Goal: Use online tool/utility: Utilize a website feature to perform a specific function

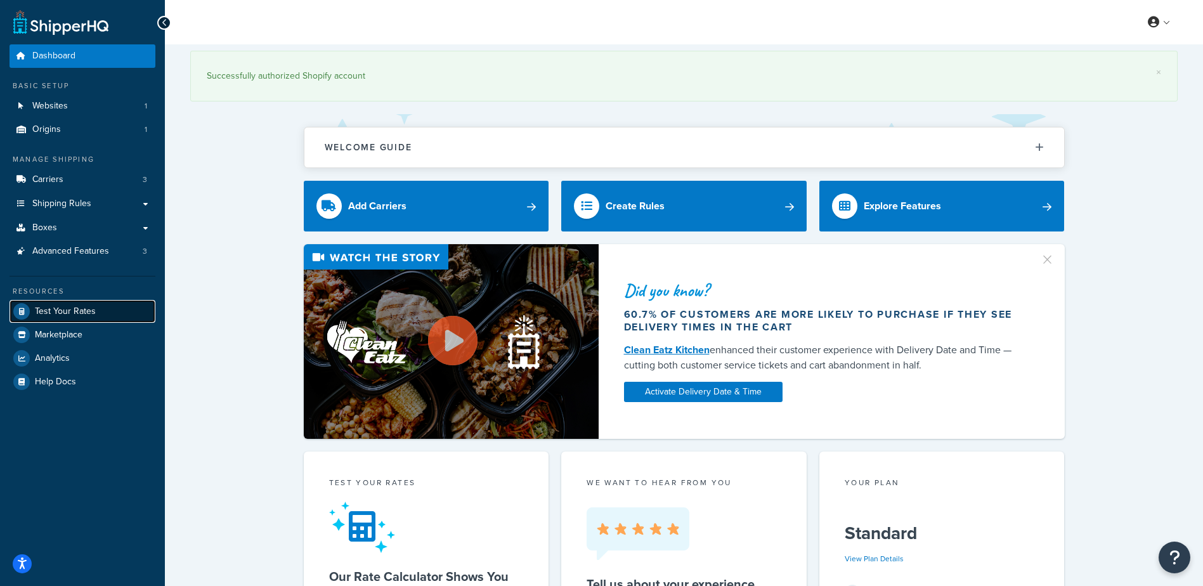
click at [83, 302] on link "Test Your Rates" at bounding box center [83, 311] width 146 height 23
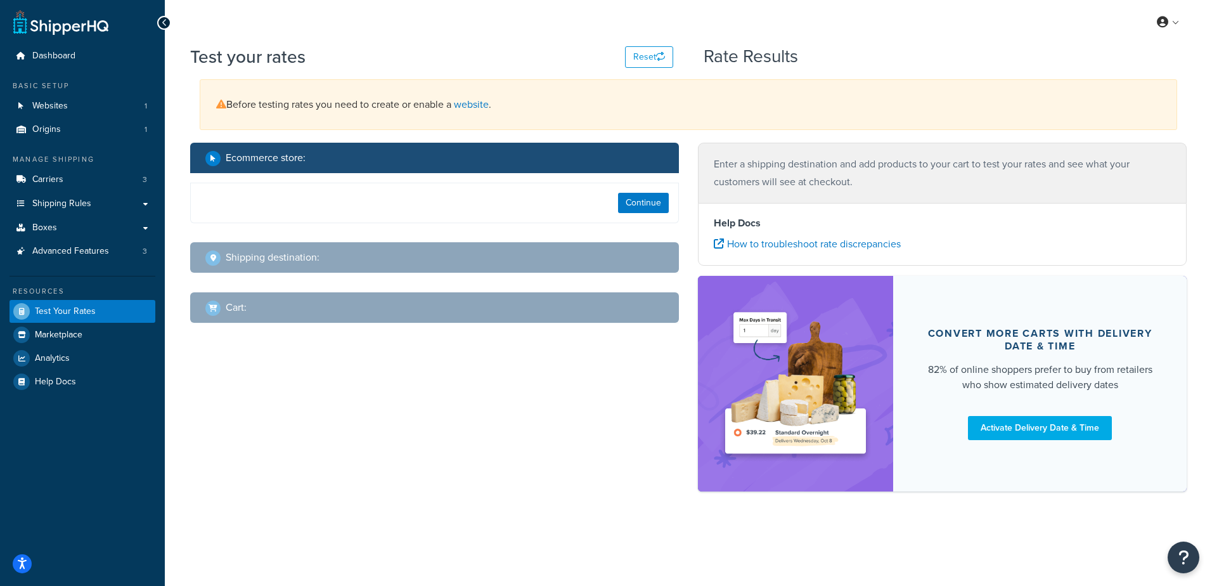
select select "[GEOGRAPHIC_DATA]"
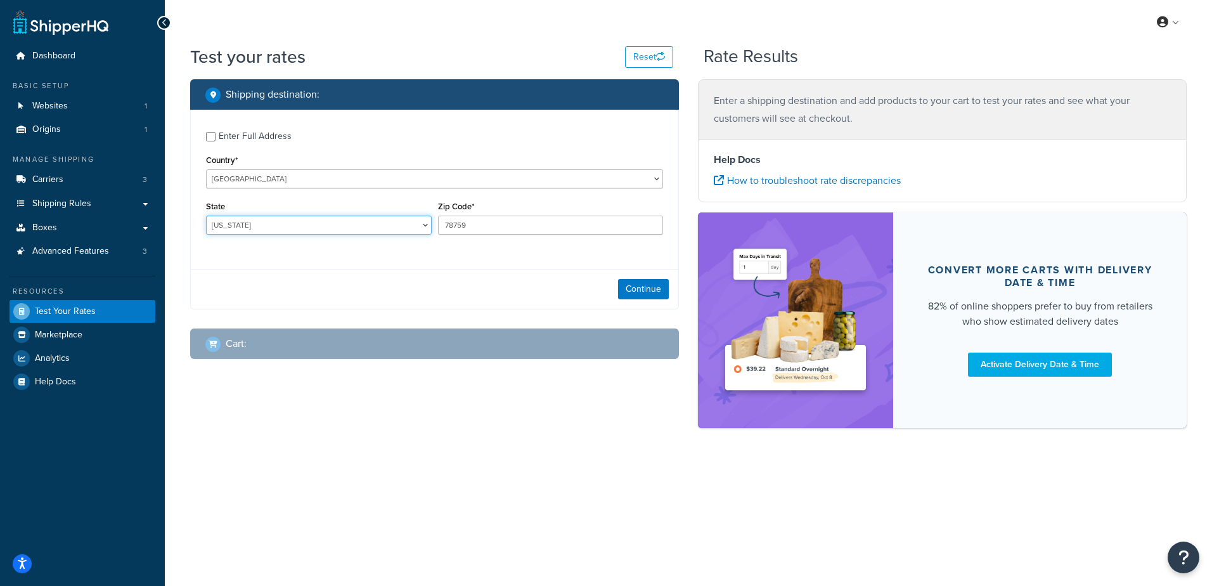
click at [297, 226] on select "[US_STATE] [US_STATE] [US_STATE] [US_STATE] [US_STATE] Armed Forces Americas Ar…" at bounding box center [319, 225] width 226 height 19
click at [636, 288] on button "Continue" at bounding box center [643, 289] width 51 height 20
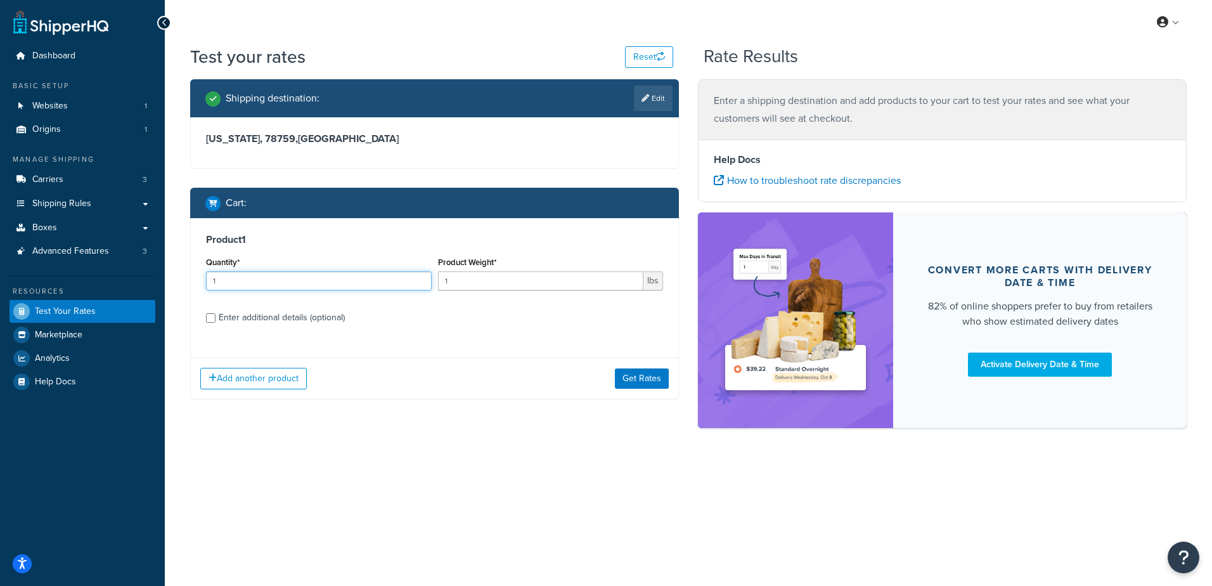
drag, startPoint x: 202, startPoint y: 280, endPoint x: 186, endPoint y: 279, distance: 15.9
click at [185, 279] on div "Shipping destination : Edit [US_STATE], 78759 , [GEOGRAPHIC_DATA] Cart : Produc…" at bounding box center [435, 248] width 508 height 339
type input "100"
type input ".0"
type input ".3"
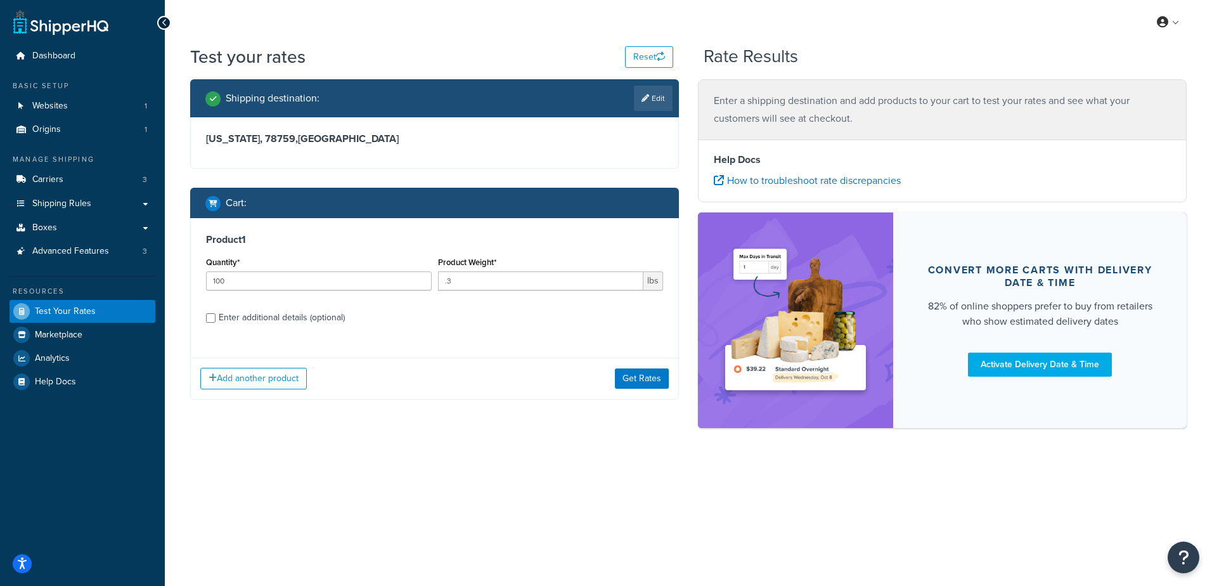
click at [450, 328] on div "Product 1 Quantity* 100 Product Weight* .3 lbs Enter additional details (option…" at bounding box center [434, 283] width 487 height 130
click at [254, 313] on div "Enter additional details (optional)" at bounding box center [282, 318] width 126 height 18
click at [216, 313] on input "Enter additional details (optional)" at bounding box center [211, 318] width 10 height 10
checkbox input "true"
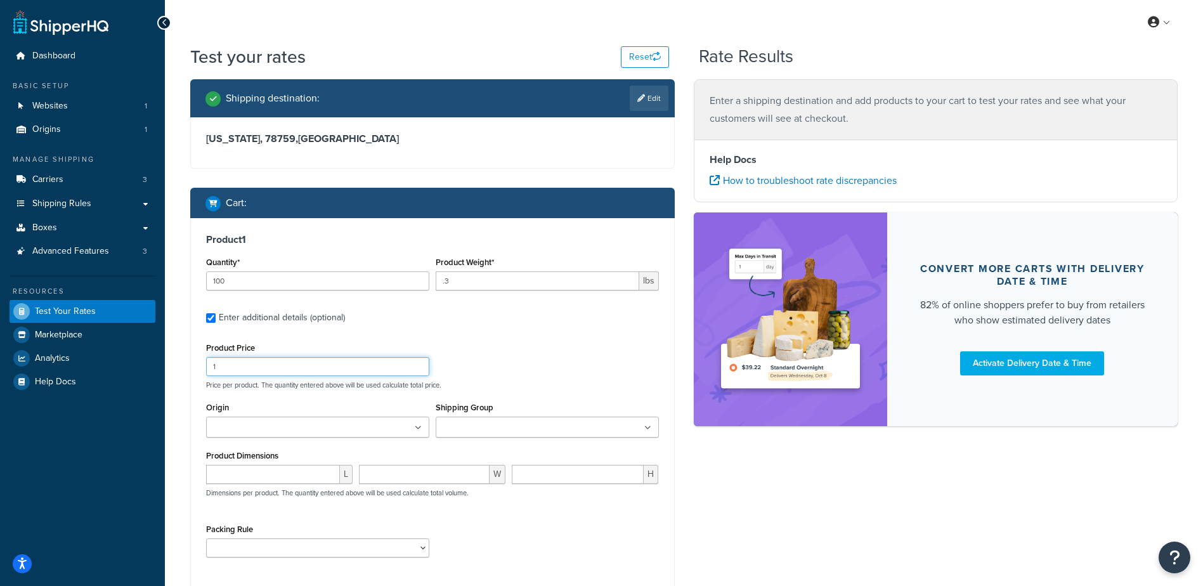
drag, startPoint x: 216, startPoint y: 359, endPoint x: 169, endPoint y: 351, distance: 47.0
click at [169, 351] on div "Test your rates Reset Rate Results Shipping destination : Edit [US_STATE][GEOGR…" at bounding box center [684, 364] width 1038 height 640
click at [494, 281] on input ".3" at bounding box center [537, 280] width 203 height 19
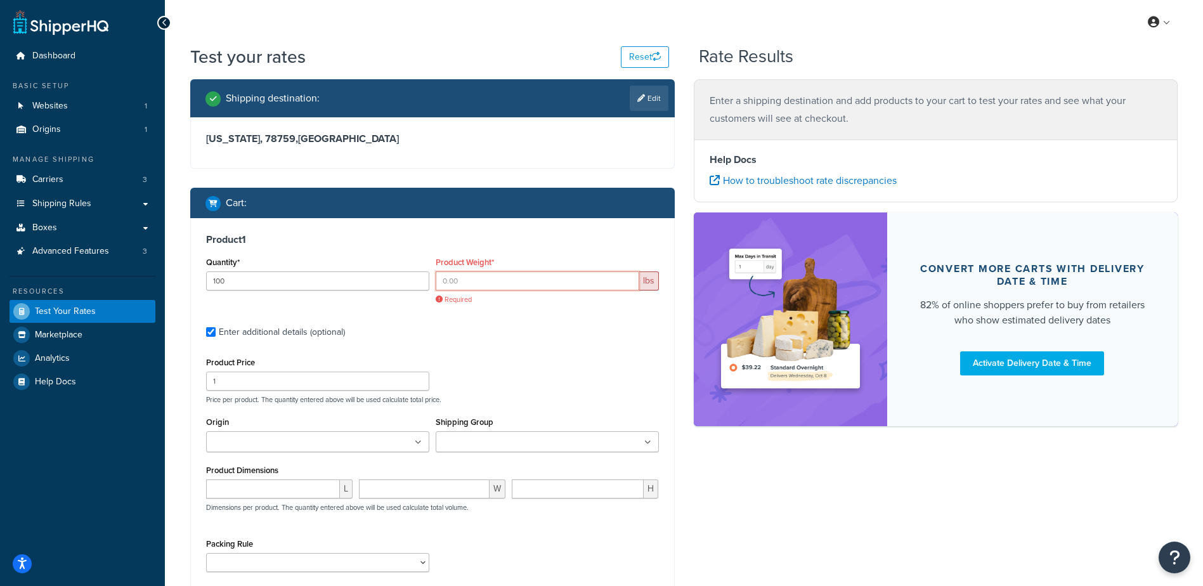
type input ".4"
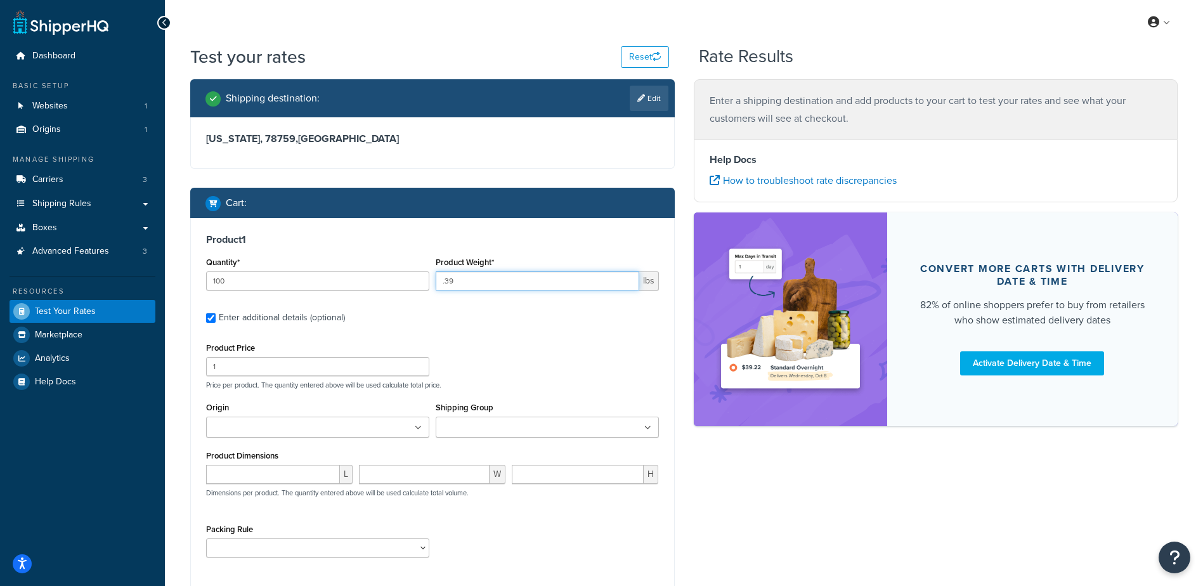
type input ".39"
drag, startPoint x: 234, startPoint y: 358, endPoint x: 200, endPoint y: 357, distance: 34.3
click at [200, 357] on div "Product 1 Quantity* 100 Product Weight* .39 lbs Enter additional details (optio…" at bounding box center [432, 400] width 483 height 364
type input "2.28"
click at [510, 358] on div "Product Price 2.28 Price per product. The quantity entered above will be used c…" at bounding box center [432, 364] width 459 height 50
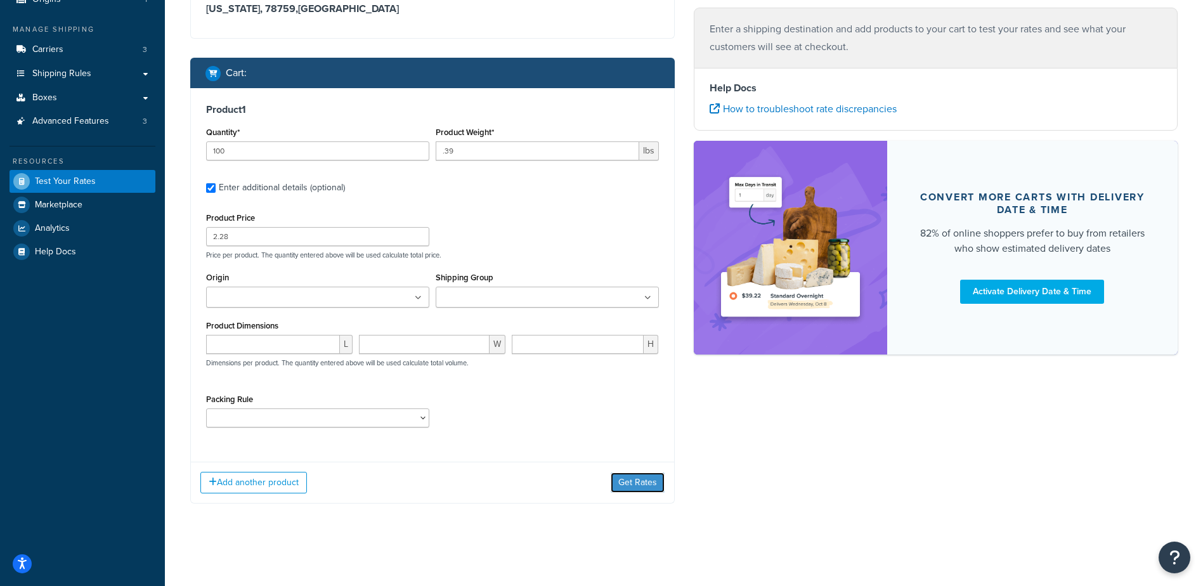
drag, startPoint x: 632, startPoint y: 482, endPoint x: 546, endPoint y: 490, distance: 86.0
click at [632, 482] on button "Get Rates" at bounding box center [637, 482] width 54 height 20
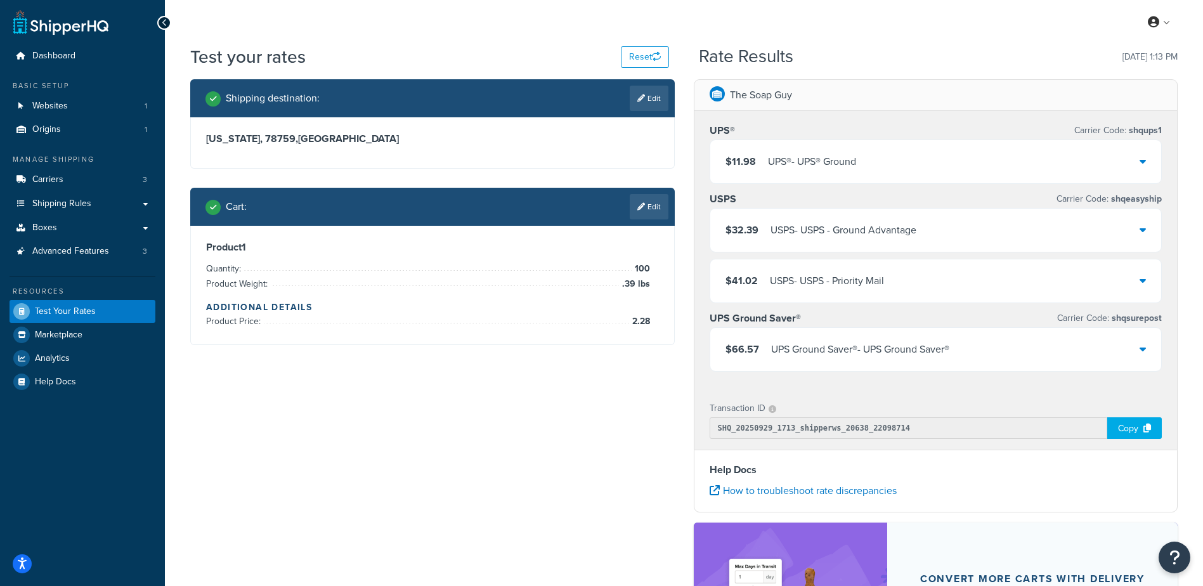
click at [949, 141] on div "$11.98 UPS® - UPS® Ground" at bounding box center [935, 161] width 451 height 43
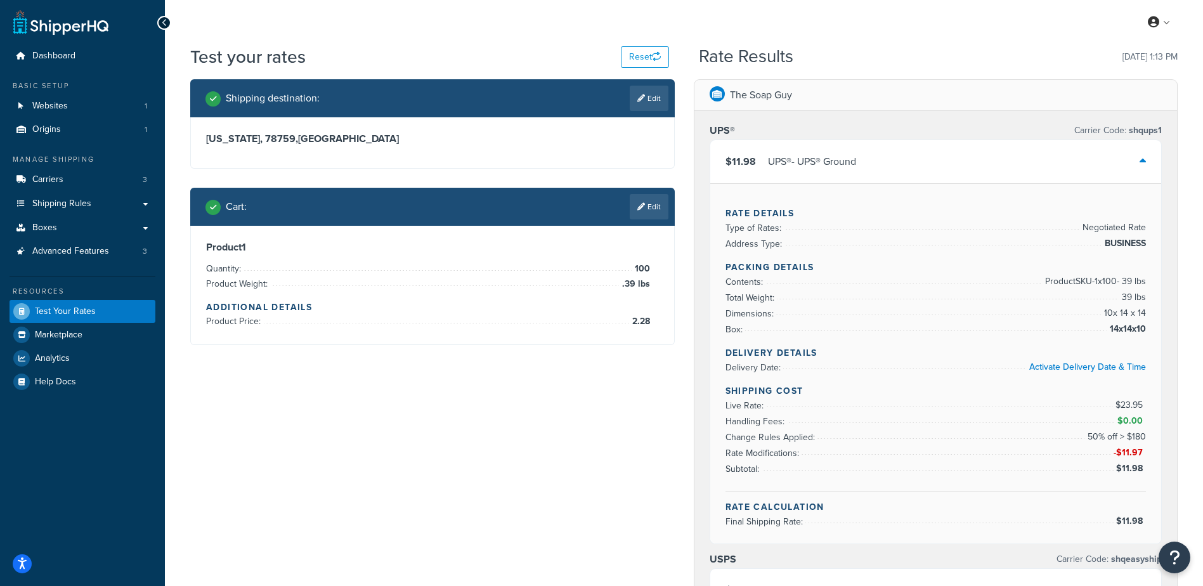
click at [644, 87] on link "Edit" at bounding box center [649, 98] width 39 height 25
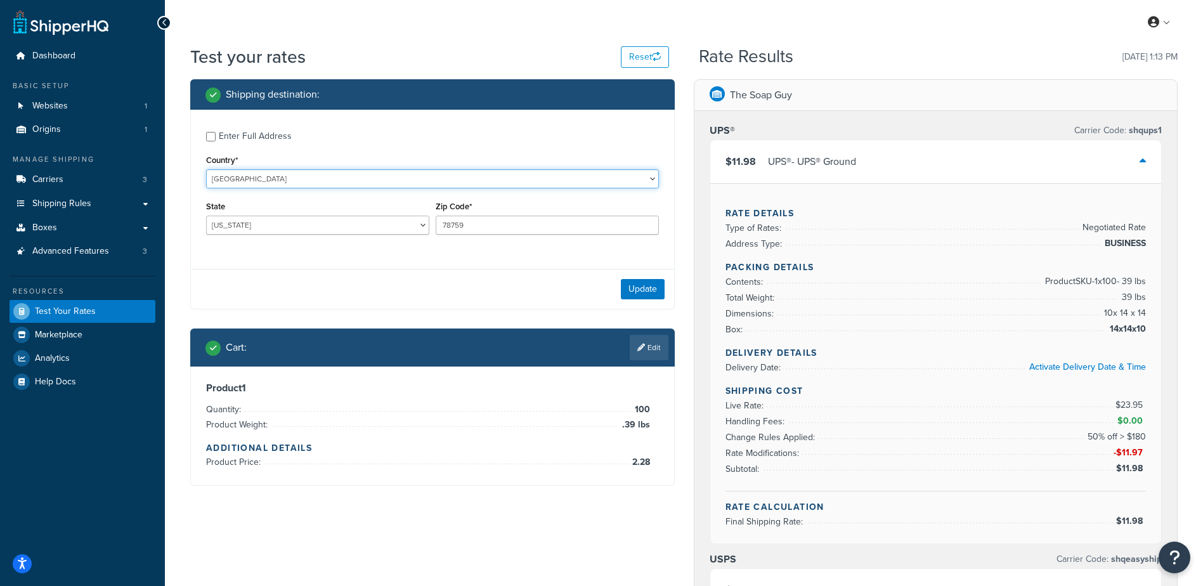
click at [270, 181] on select "[GEOGRAPHIC_DATA] [GEOGRAPHIC_DATA] [GEOGRAPHIC_DATA] [GEOGRAPHIC_DATA] [GEOGRA…" at bounding box center [432, 178] width 453 height 19
drag, startPoint x: 254, startPoint y: 224, endPoint x: 157, endPoint y: 219, distance: 97.1
click at [157, 219] on div "Dashboard Basic Setup Websites 1 Origins 1 Manage Shipping Carriers 3 Shipping …" at bounding box center [601, 586] width 1203 height 1172
select select "NM"
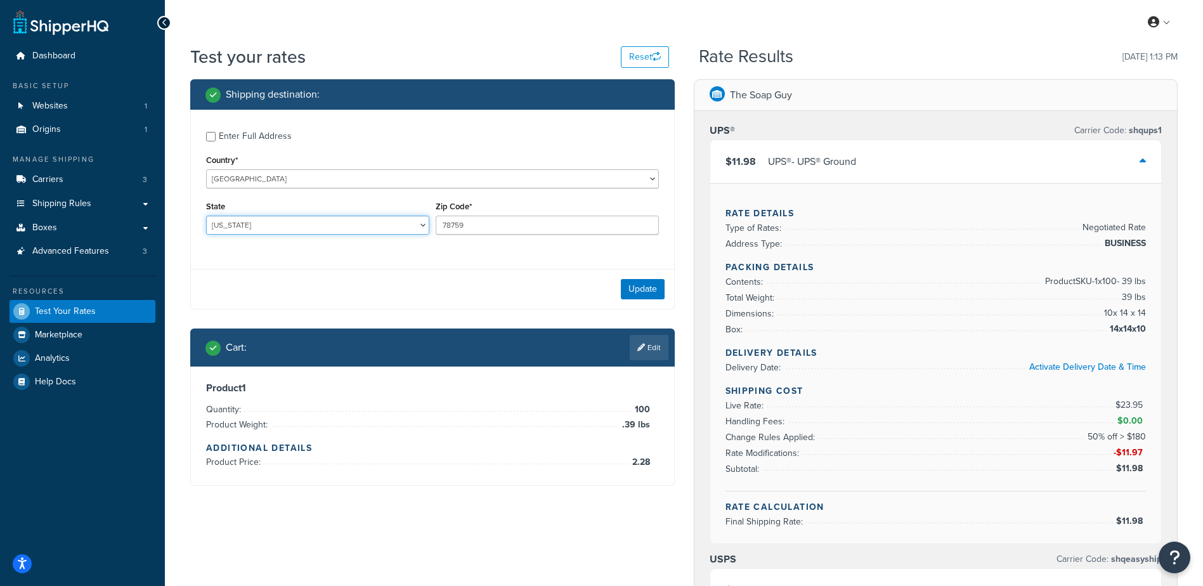
click at [206, 216] on select "[US_STATE] [US_STATE] [US_STATE] [US_STATE] [US_STATE] Armed Forces Americas Ar…" at bounding box center [317, 225] width 223 height 19
type input "87104"
click at [240, 134] on div "Enter Full Address" at bounding box center [255, 136] width 73 height 18
click at [216, 134] on input "Enter Full Address" at bounding box center [211, 137] width 10 height 10
checkbox input "true"
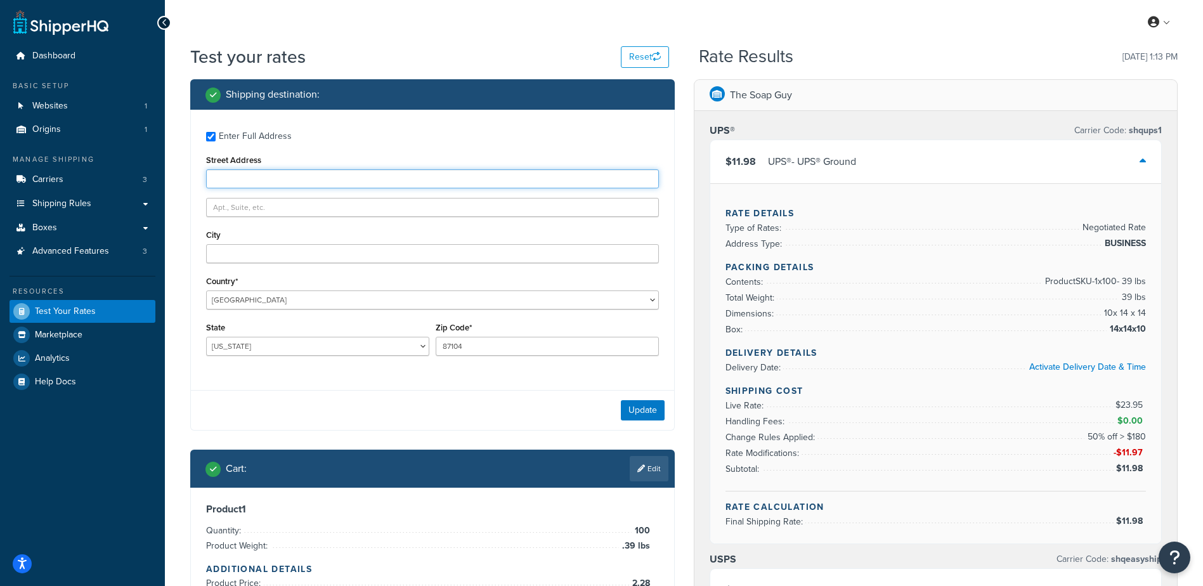
click at [280, 176] on input "Street Address" at bounding box center [432, 178] width 453 height 19
type input "[STREET_ADDRESS][PERSON_NAME]"
type input "S"
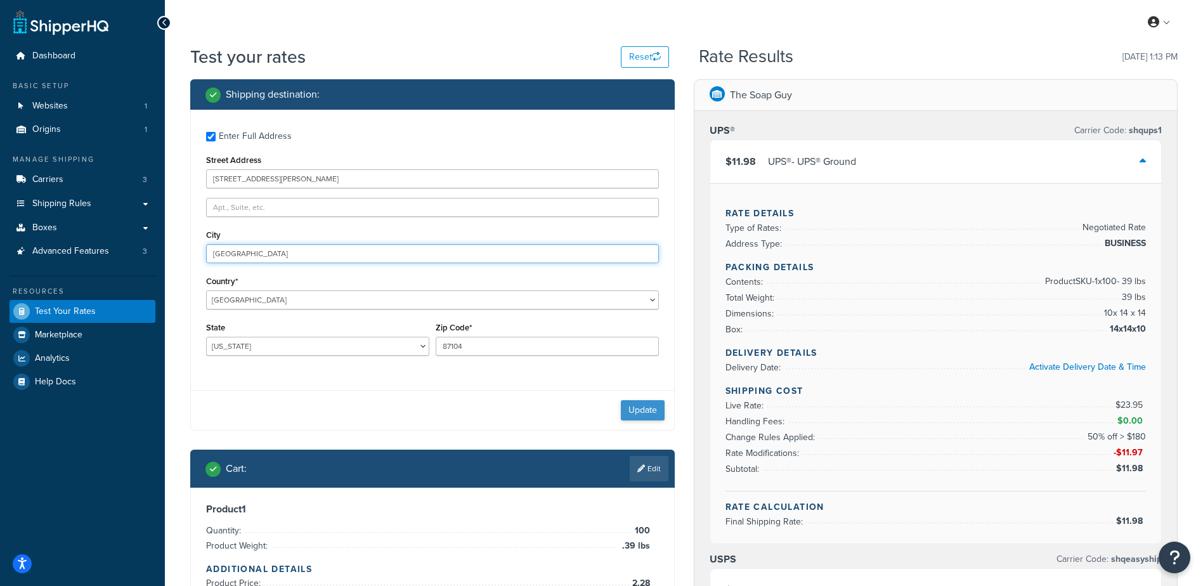
type input "[GEOGRAPHIC_DATA]"
click at [634, 406] on button "Update" at bounding box center [643, 410] width 44 height 20
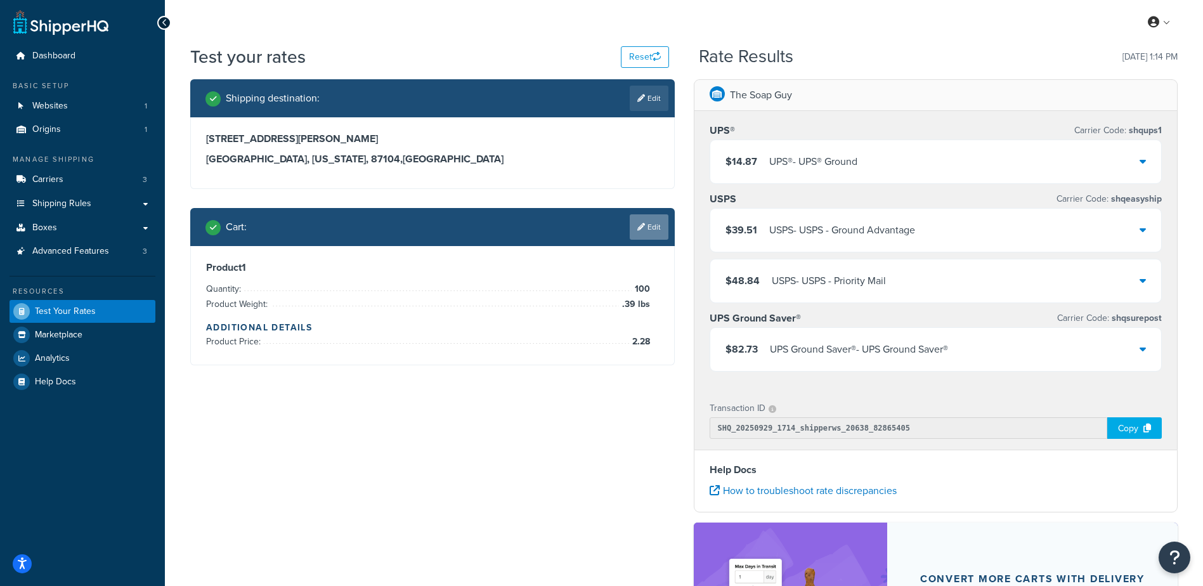
click at [657, 239] on link "Edit" at bounding box center [649, 226] width 39 height 25
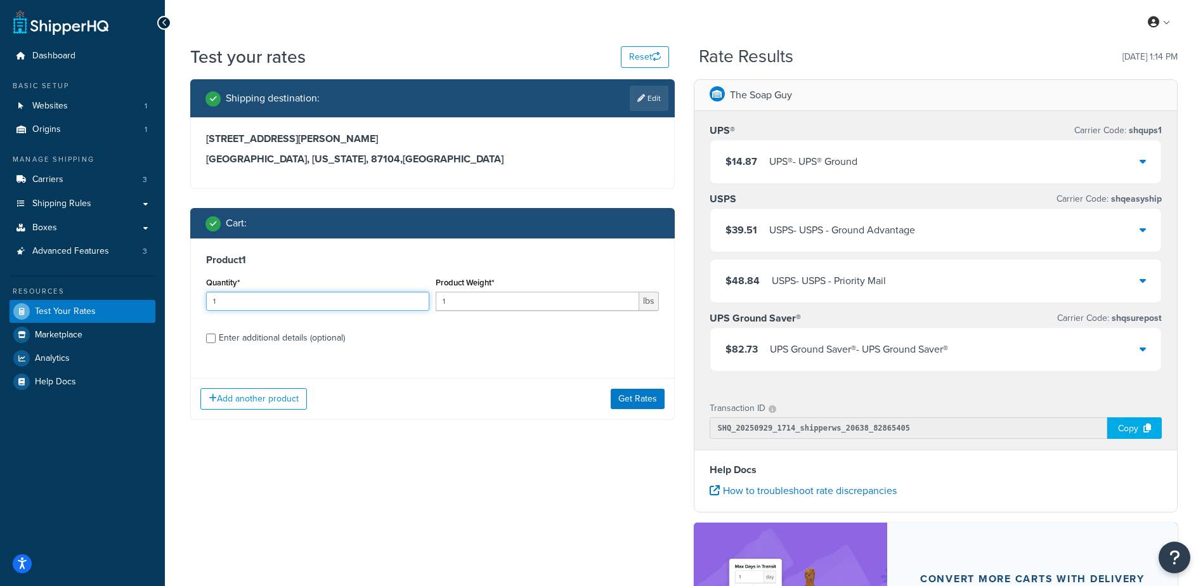
drag, startPoint x: 198, startPoint y: 300, endPoint x: 126, endPoint y: 292, distance: 72.7
click at [126, 292] on div "Dashboard Basic Setup Websites 1 Origins 1 Manage Shipping Carriers 3 Shipping …" at bounding box center [601, 406] width 1203 height 812
type input "100"
type input "3.03"
click at [255, 343] on div "Enter additional details (optional)" at bounding box center [282, 338] width 126 height 18
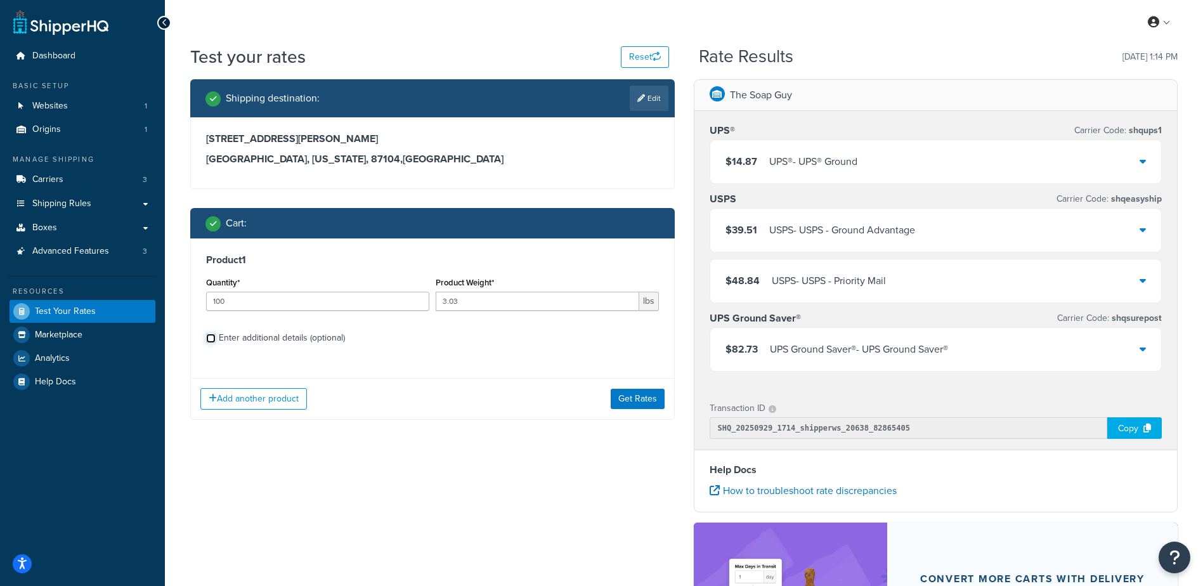
click at [216, 343] on input "Enter additional details (optional)" at bounding box center [211, 338] width 10 height 10
checkbox input "true"
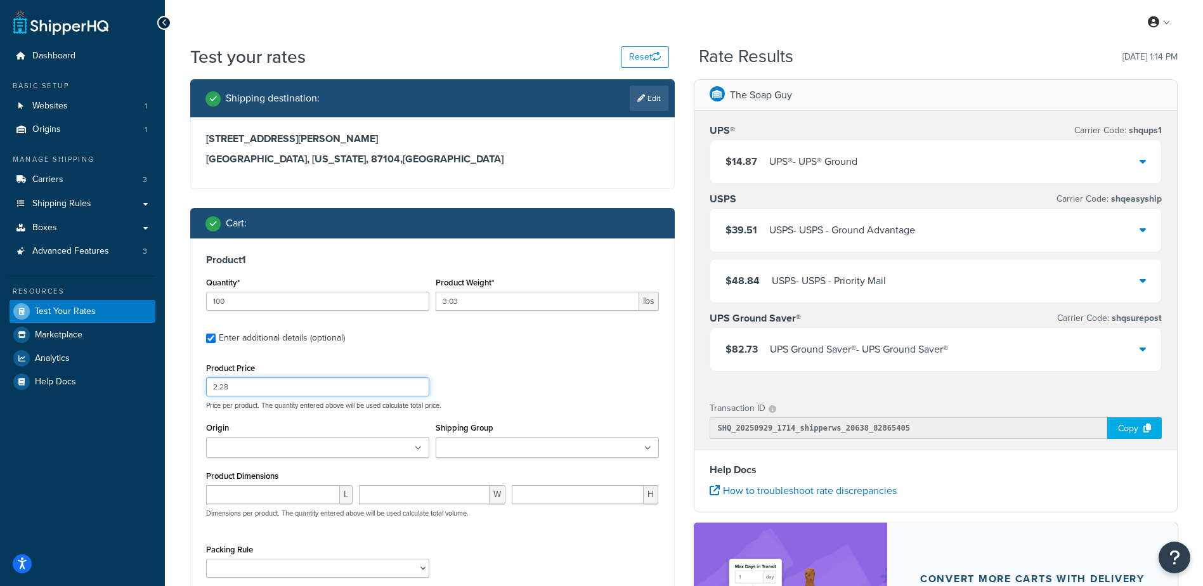
drag, startPoint x: 263, startPoint y: 387, endPoint x: 190, endPoint y: 373, distance: 74.1
click at [190, 373] on div "Product 1 Quantity* 100 Product Weight* 3.03 lbs Enter additional details (opti…" at bounding box center [432, 445] width 484 height 415
type input "12.715"
click at [626, 352] on div "Product 1 Quantity* 100 Product Weight* 3.03 lbs Enter additional details (opti…" at bounding box center [432, 420] width 483 height 364
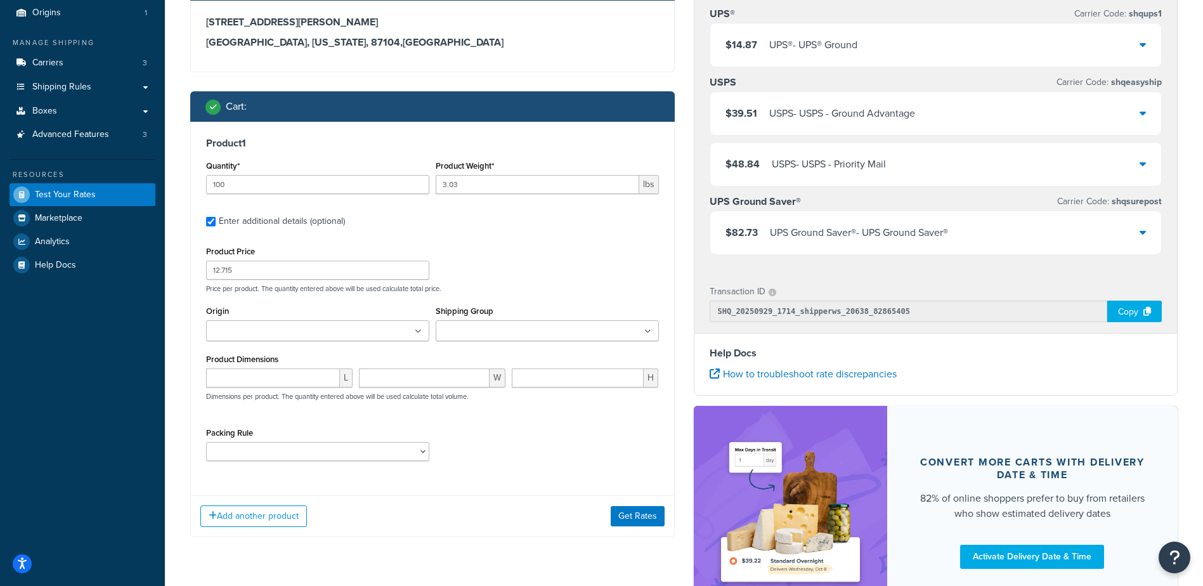
scroll to position [226, 0]
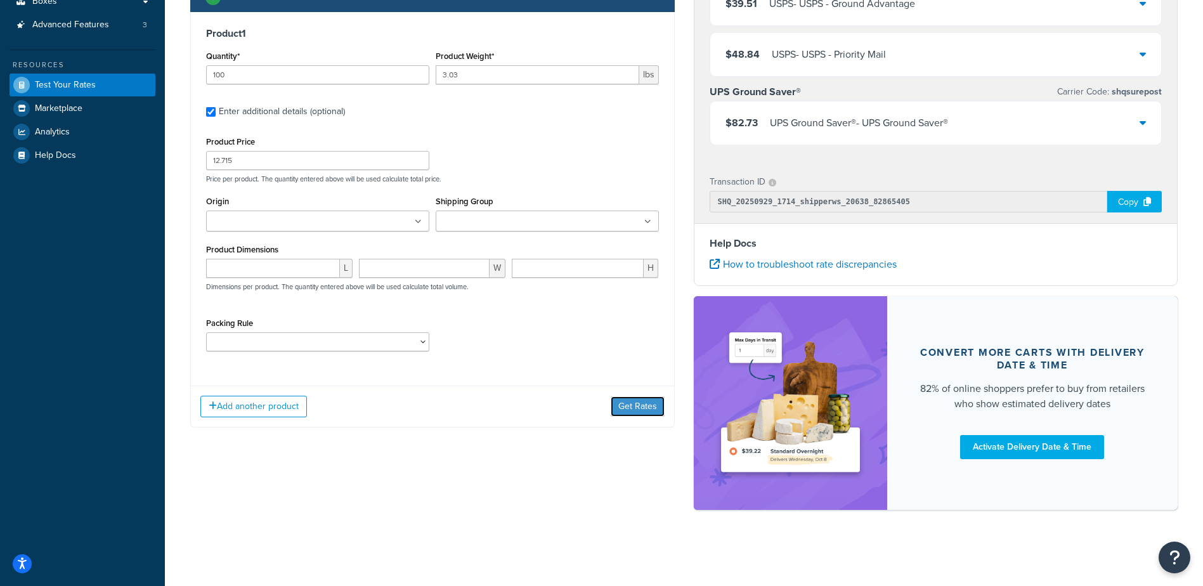
click at [640, 410] on button "Get Rates" at bounding box center [637, 406] width 54 height 20
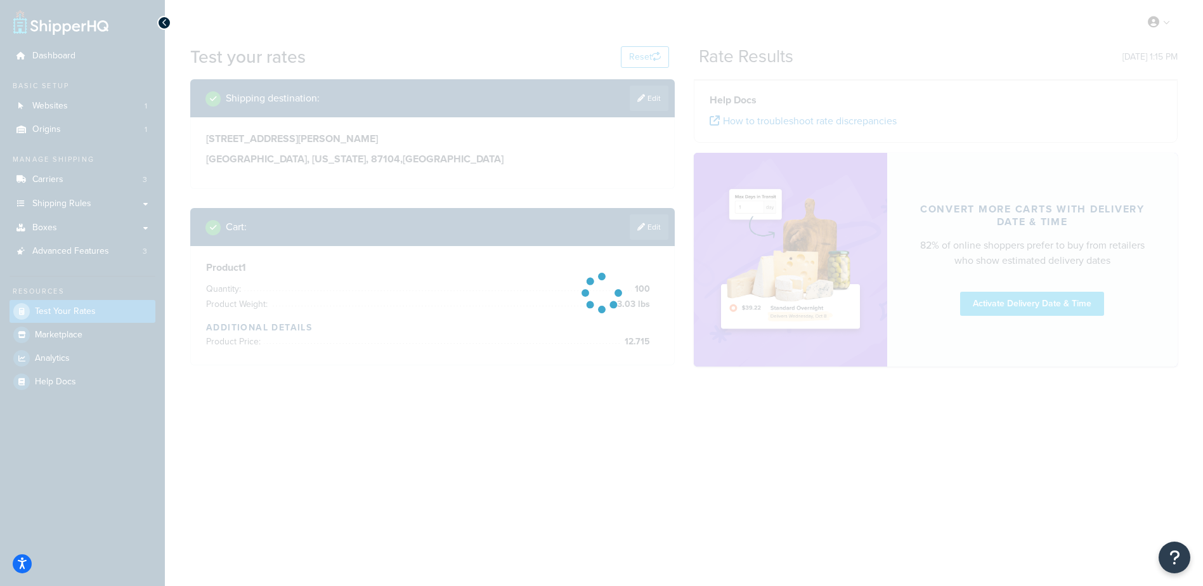
scroll to position [0, 0]
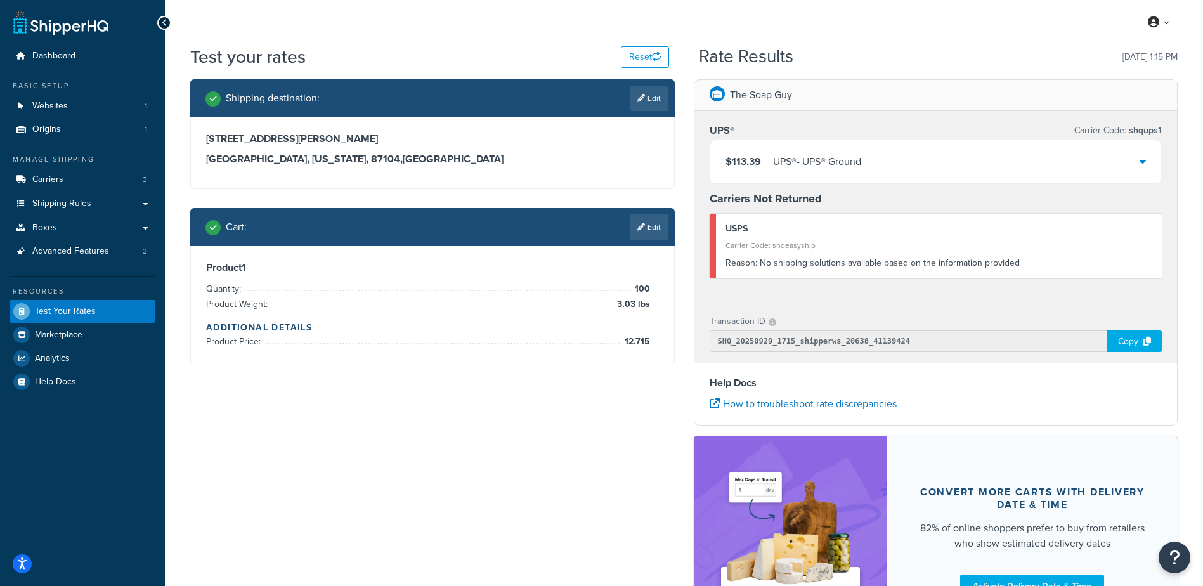
click at [875, 158] on div "$113.39 UPS® - UPS® Ground" at bounding box center [935, 161] width 451 height 43
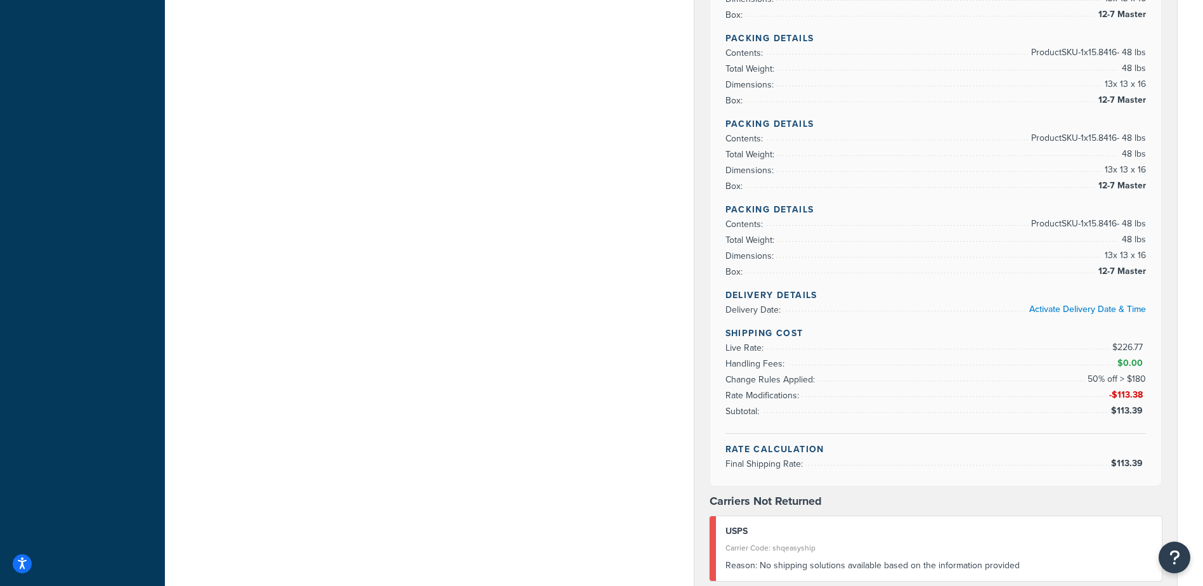
scroll to position [571, 0]
